Goal: Check status: Check status

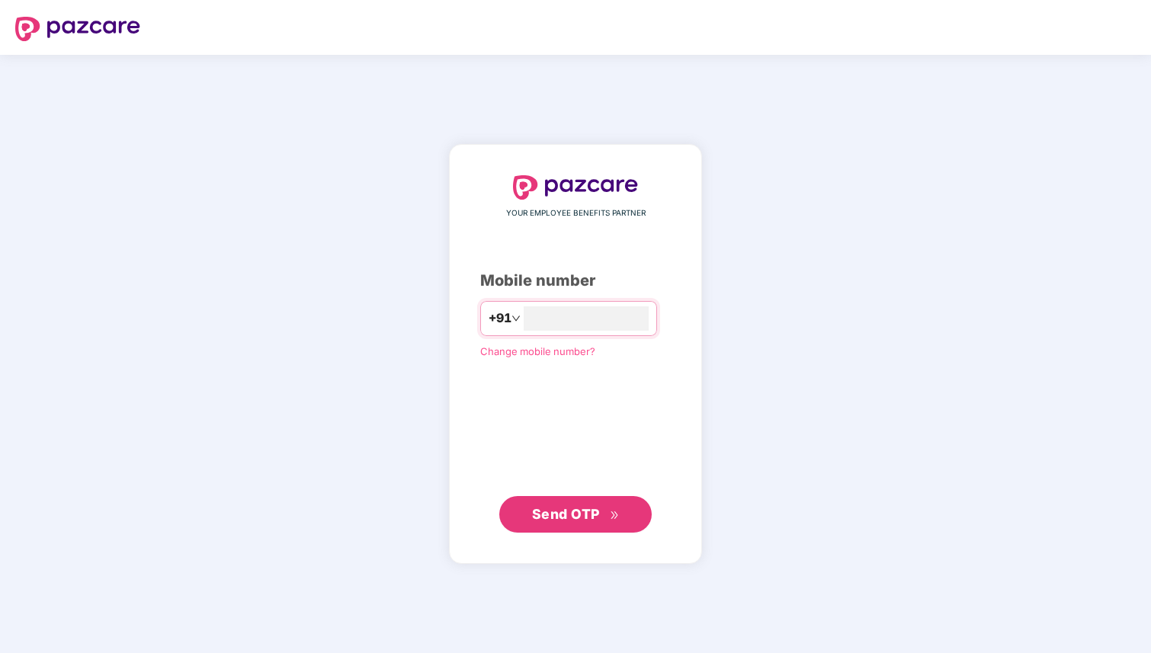
type input "**********"
click at [582, 518] on span "Send OTP" at bounding box center [566, 513] width 68 height 16
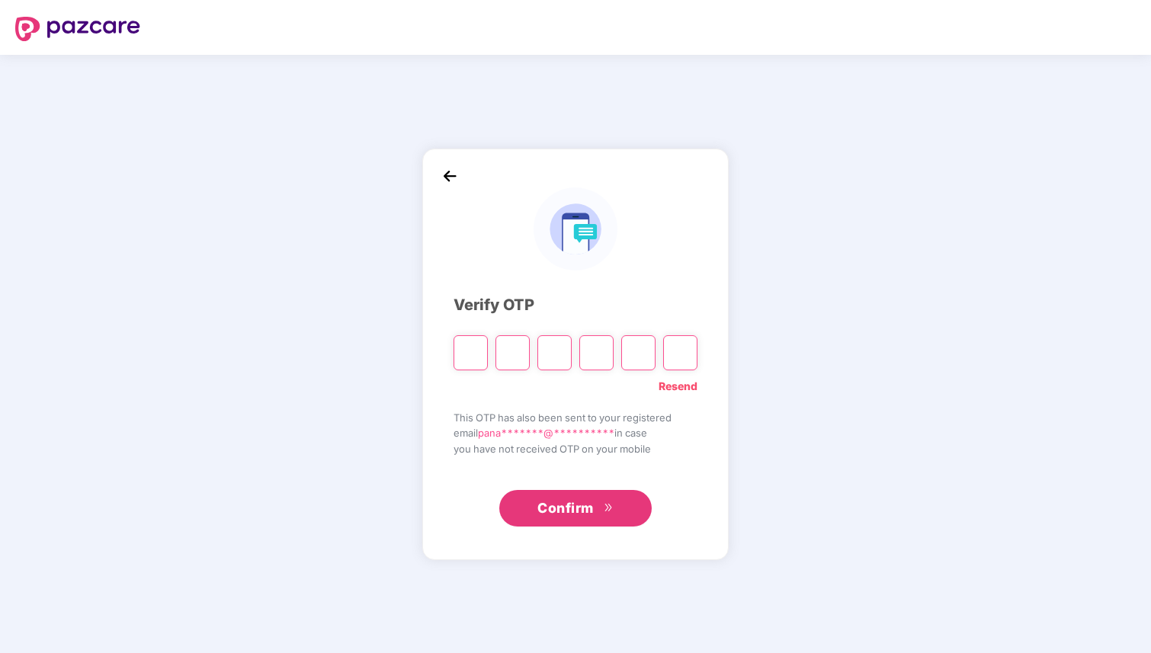
type input "*"
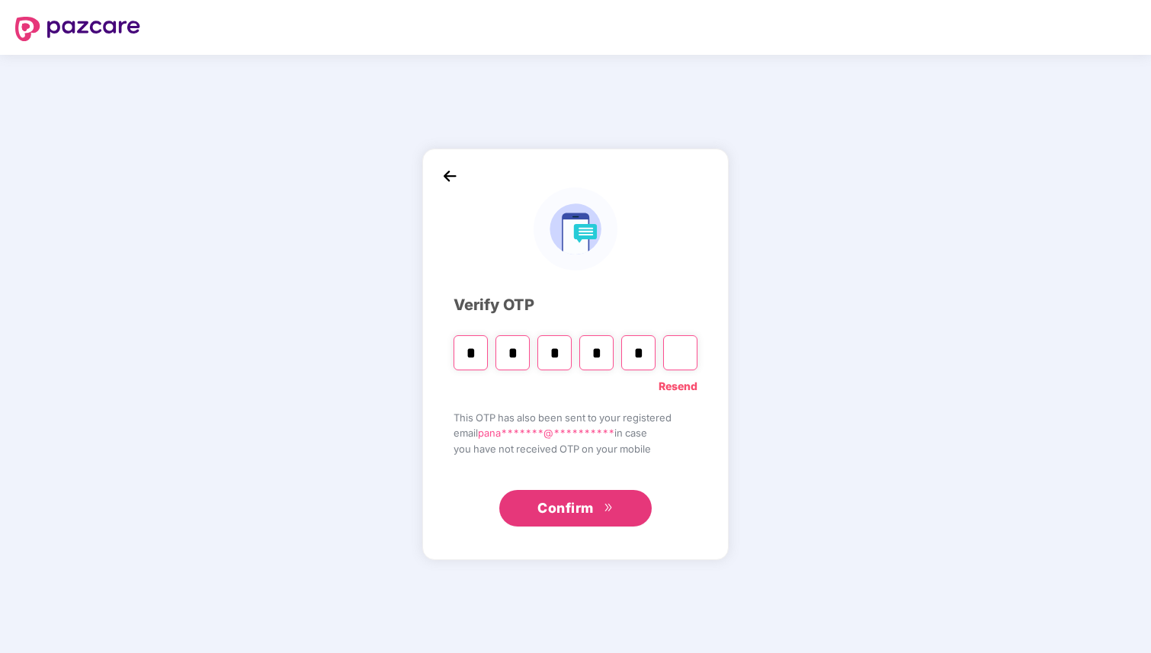
type input "*"
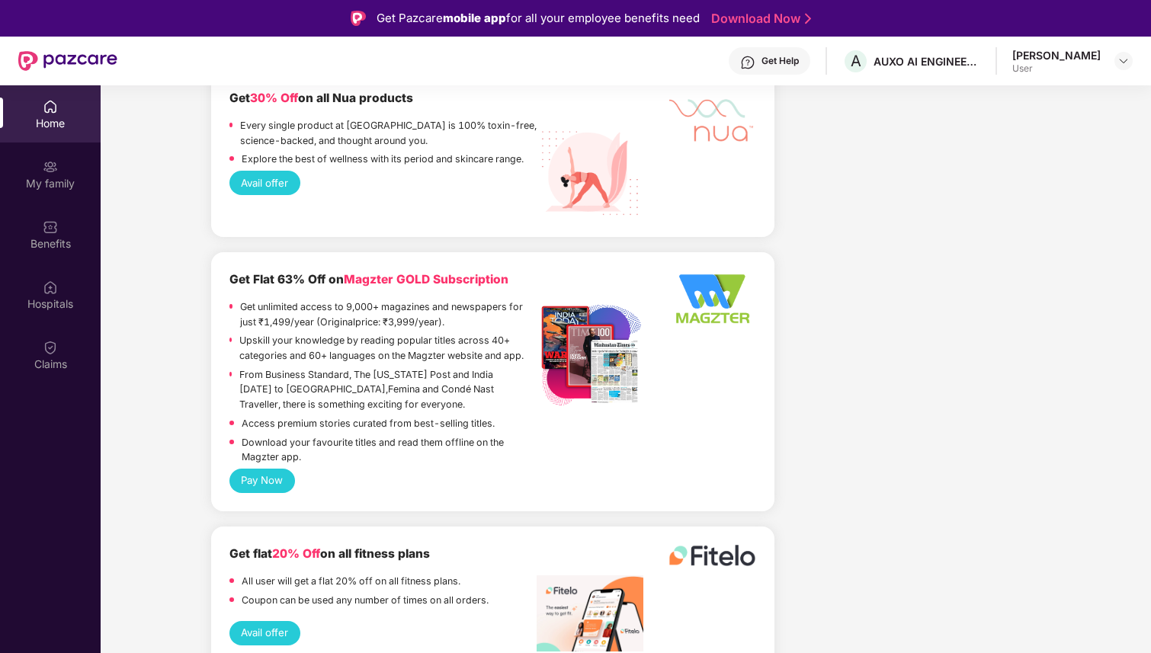
scroll to position [1657, 0]
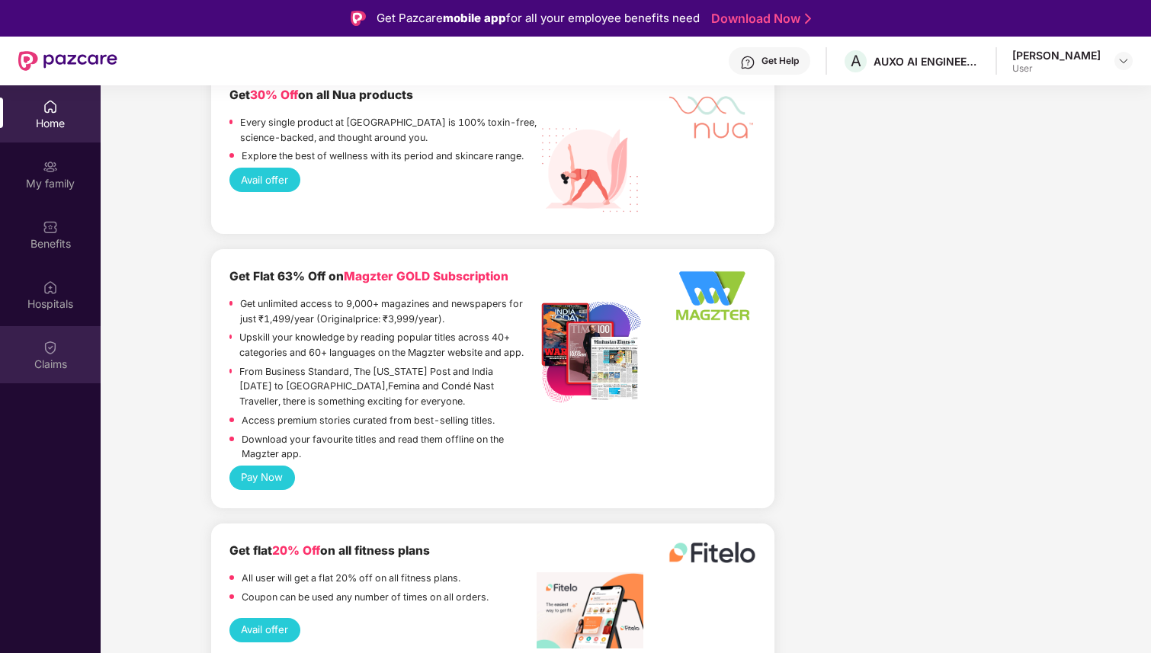
click at [55, 350] on img at bounding box center [50, 347] width 15 height 15
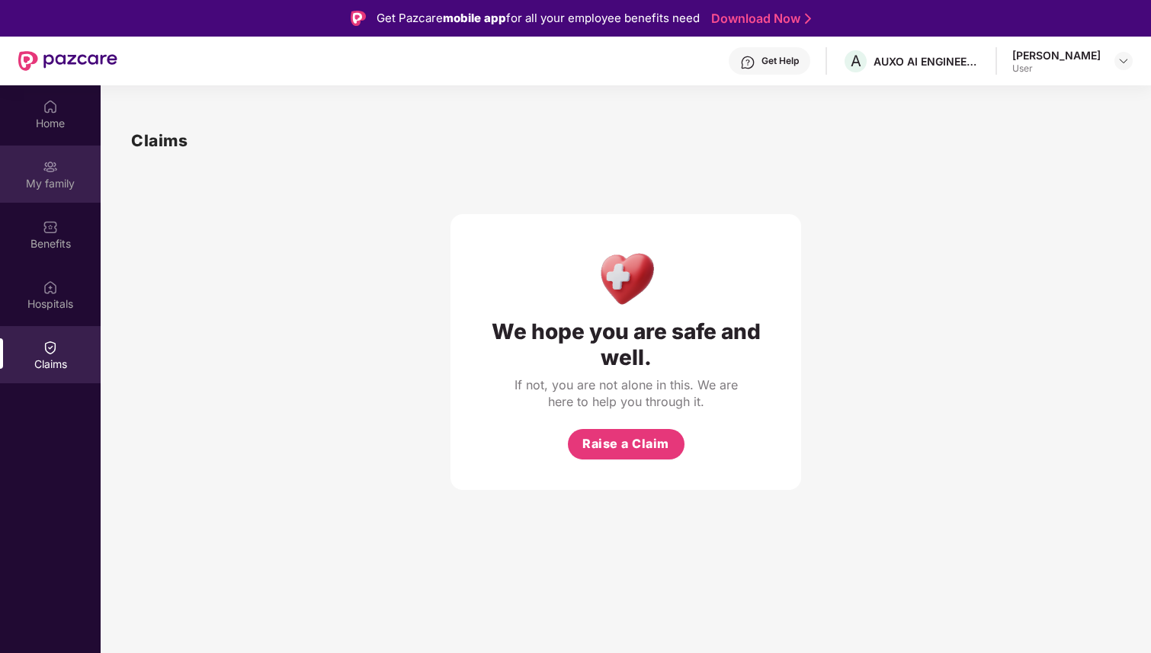
click at [69, 182] on div "My family" at bounding box center [50, 183] width 101 height 15
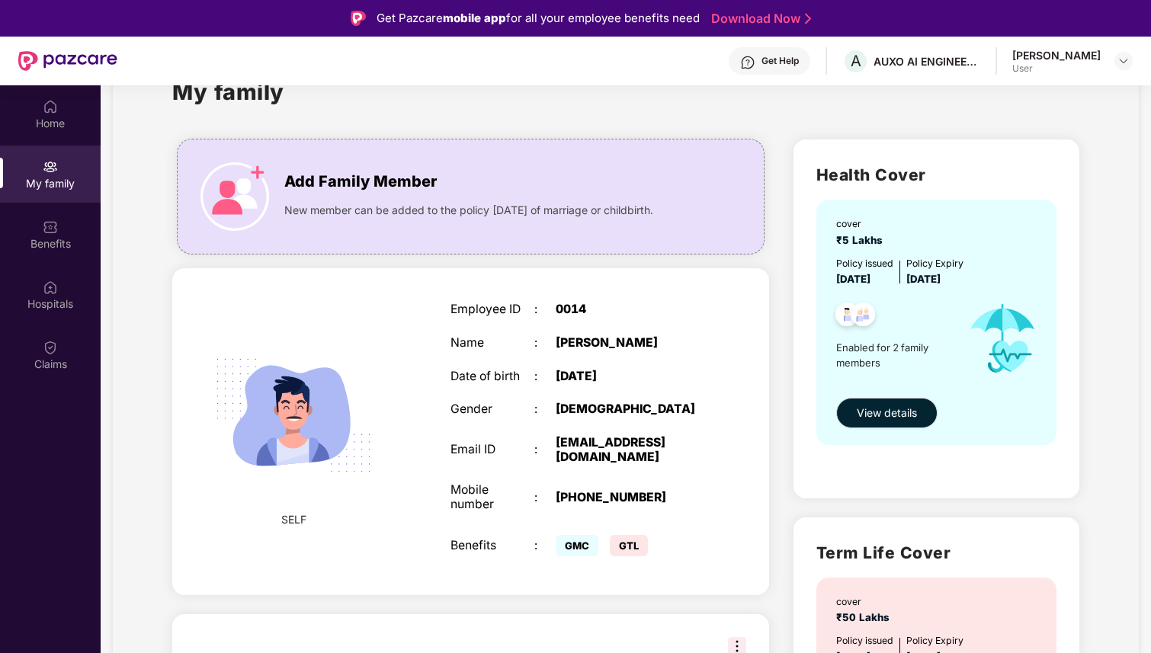
scroll to position [107, 0]
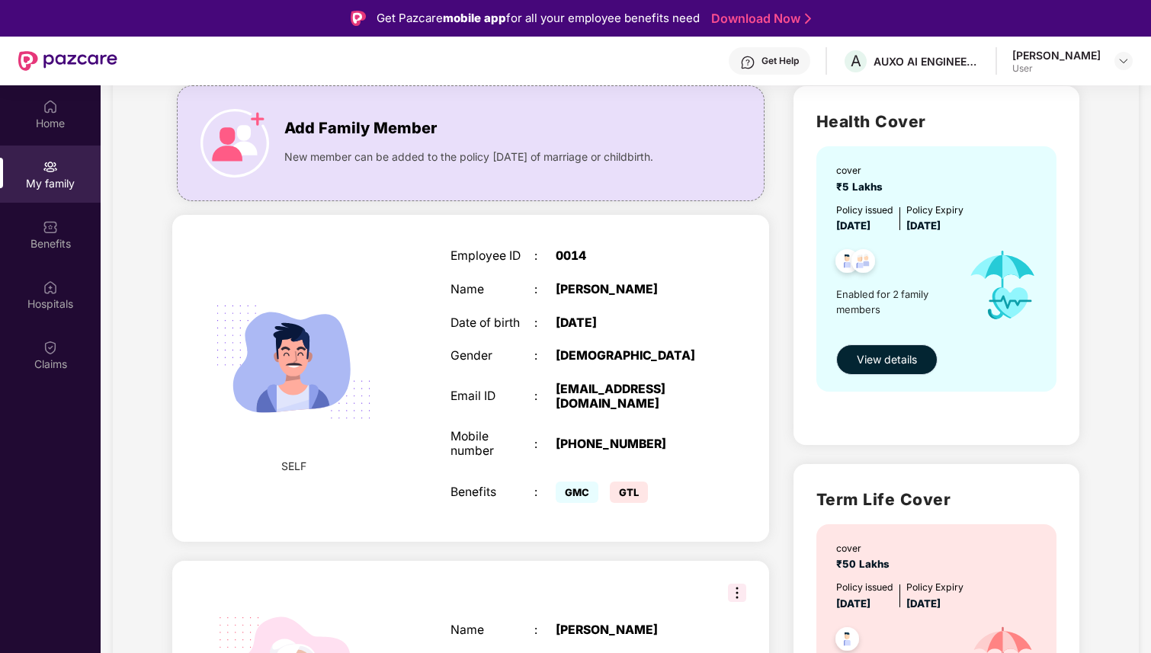
click at [904, 364] on span "View details" at bounding box center [887, 359] width 60 height 17
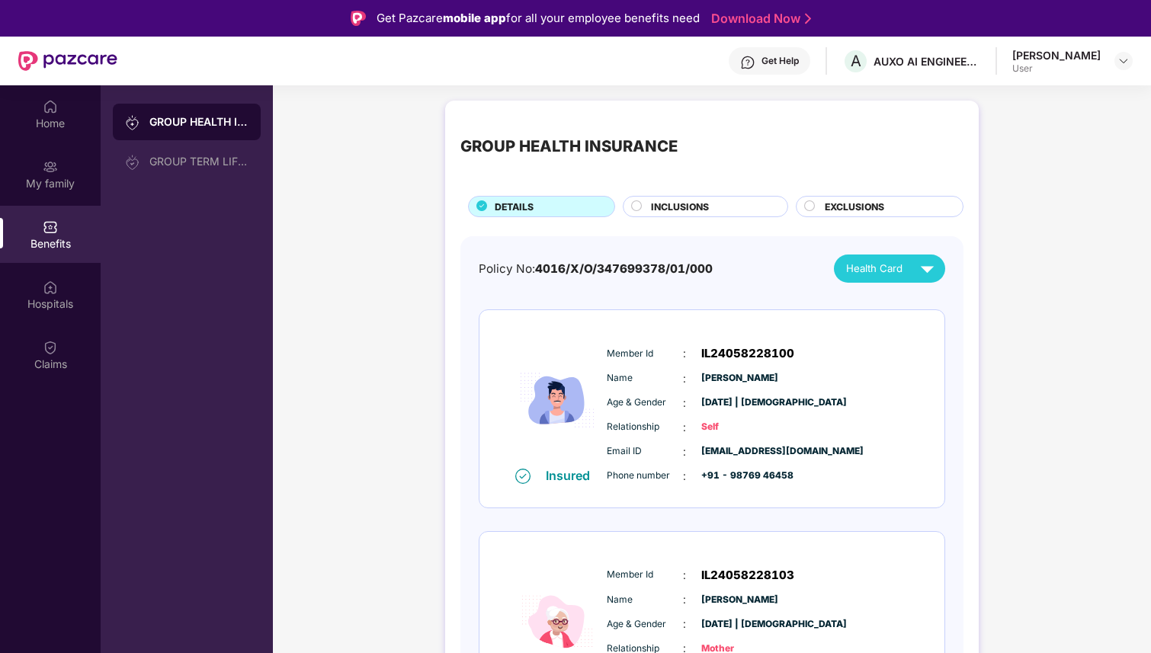
click at [742, 200] on div "INCLUSIONS" at bounding box center [711, 208] width 136 height 17
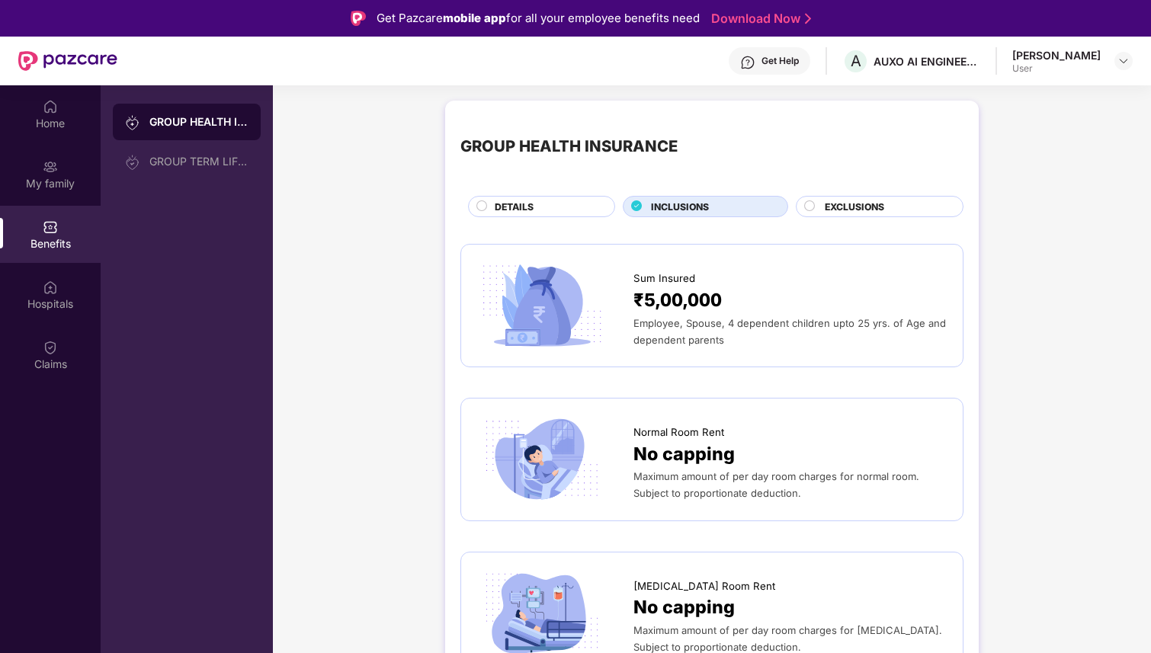
click at [839, 212] on span "EXCLUSIONS" at bounding box center [854, 207] width 59 height 14
